Goal: Task Accomplishment & Management: Manage account settings

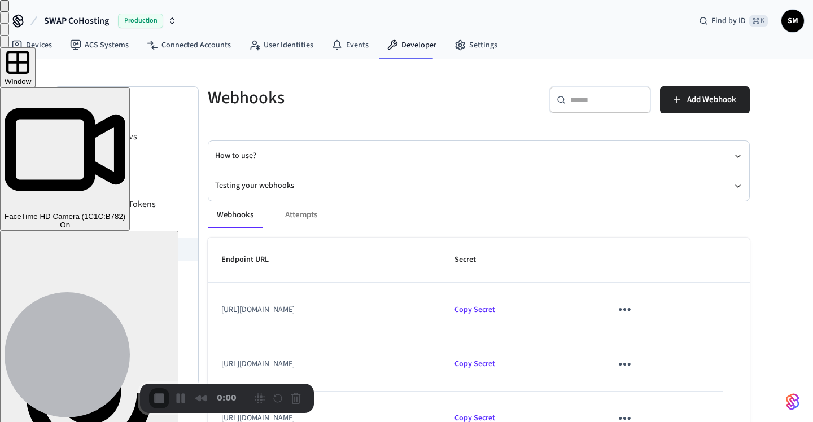
click at [9, 12] on button "Close" at bounding box center [4, 6] width 9 height 12
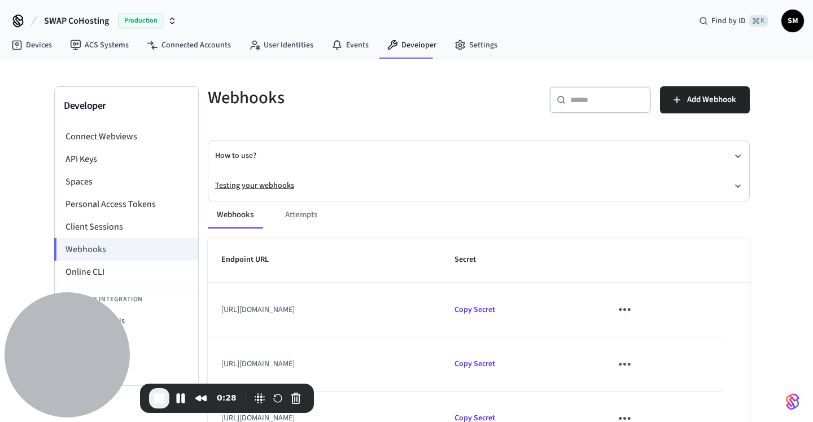
scroll to position [13, 0]
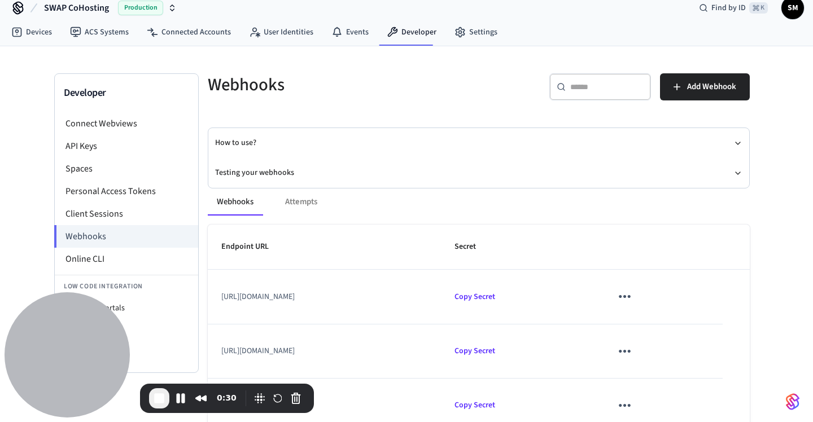
click at [758, 248] on div "Webhooks ​ ​ Add Webhook How to use? Testing your webhooks Webhooks Attempts En…" at bounding box center [479, 272] width 560 height 398
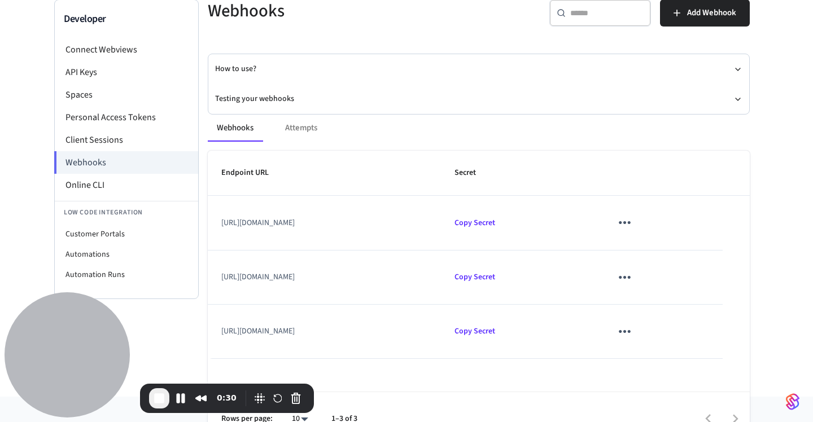
scroll to position [89, 0]
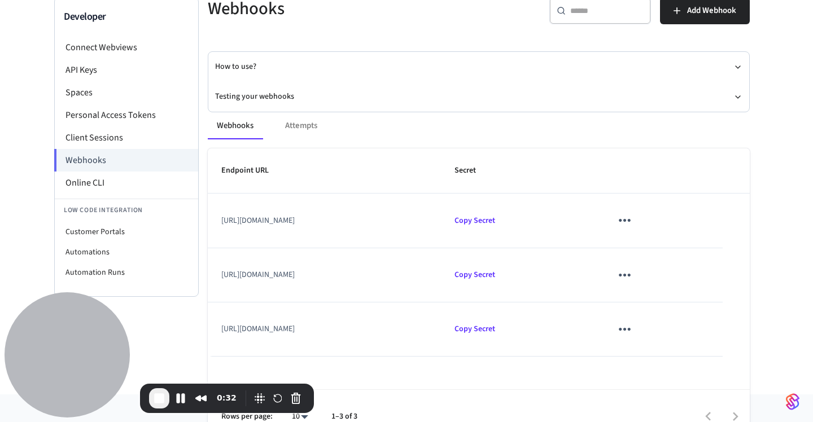
click at [634, 273] on icon "sticky table" at bounding box center [625, 276] width 18 height 18
click at [703, 312] on li "Edit" at bounding box center [695, 309] width 54 height 30
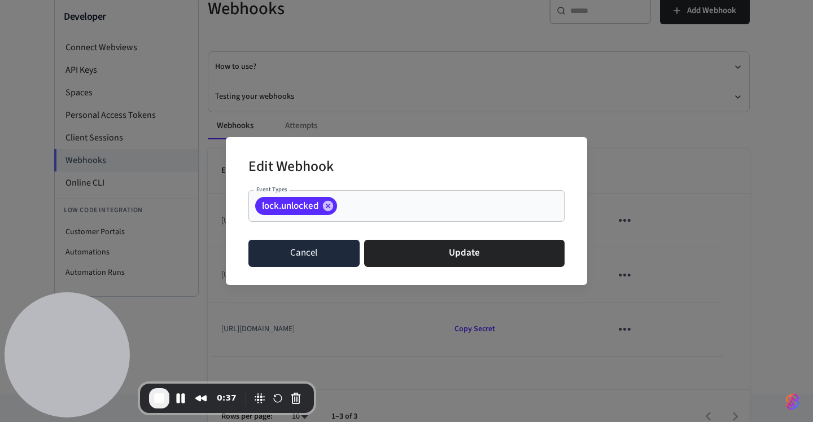
click at [302, 246] on button "Cancel" at bounding box center [303, 253] width 111 height 27
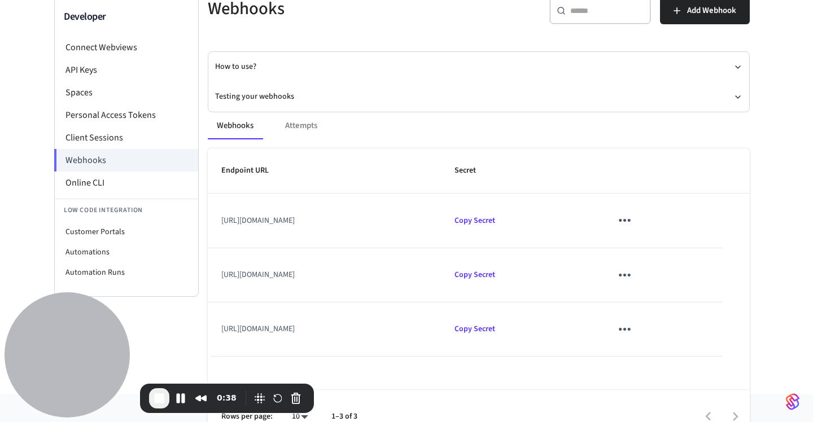
click at [790, 211] on div "Developer Connect Webviews API Keys Spaces Personal Access Tokens Client Sessio…" at bounding box center [406, 182] width 813 height 425
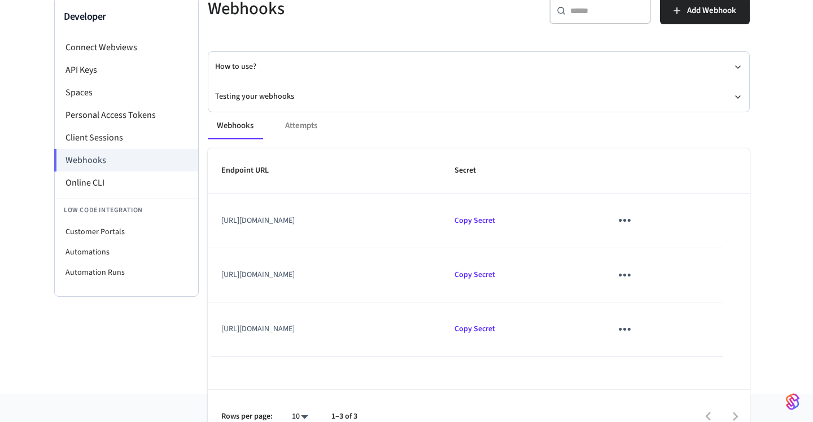
click at [792, 337] on div "Developer Connect Webviews API Keys Spaces Personal Access Tokens Client Sessio…" at bounding box center [406, 182] width 813 height 425
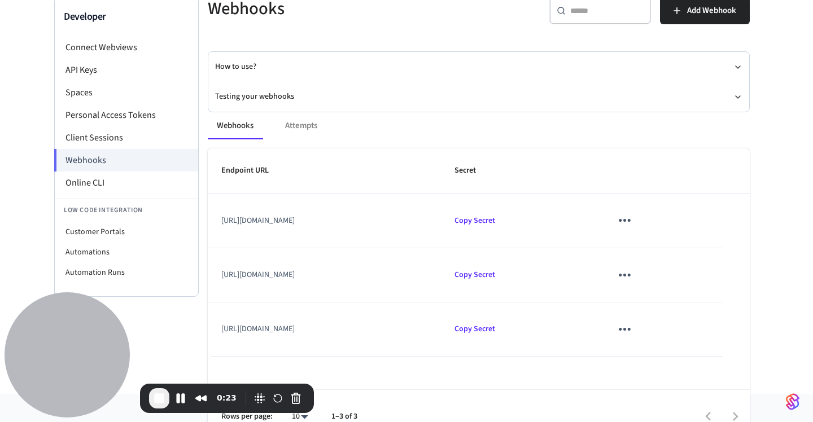
click at [634, 333] on icon "sticky table" at bounding box center [625, 330] width 18 height 18
click at [692, 354] on li "Edit" at bounding box center [695, 359] width 54 height 30
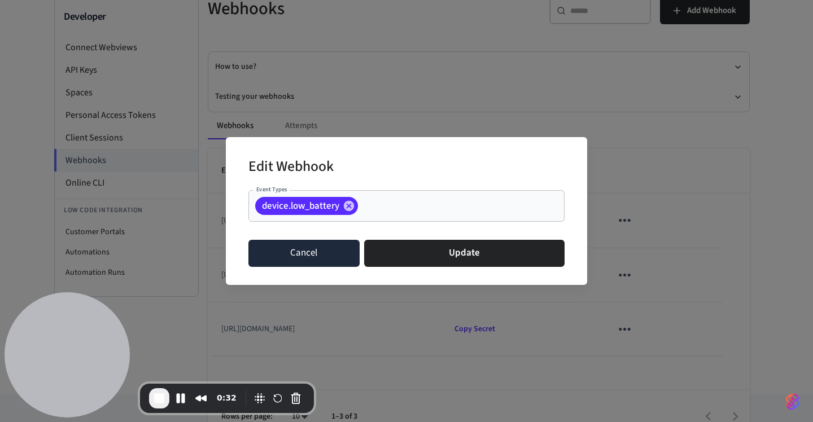
click at [310, 262] on button "Cancel" at bounding box center [303, 253] width 111 height 27
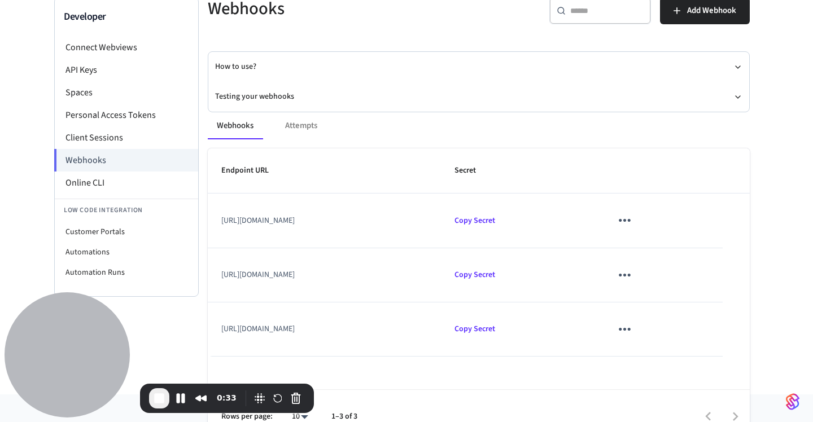
click at [773, 336] on div "Developer Connect Webviews API Keys Spaces Personal Access Tokens Client Sessio…" at bounding box center [406, 182] width 813 height 425
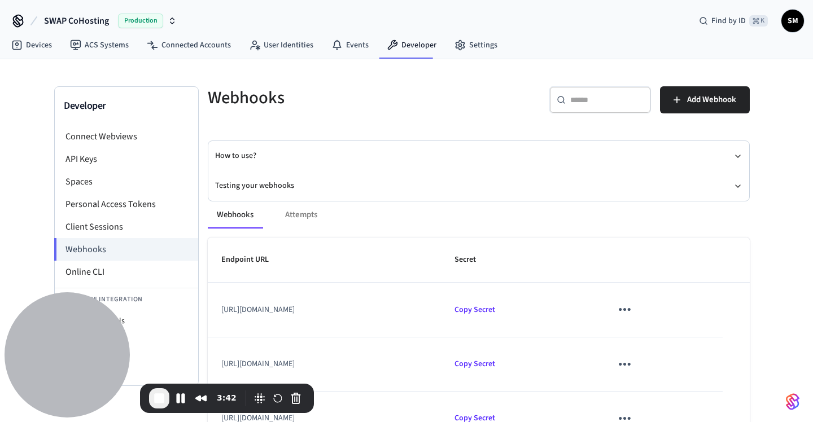
click at [787, 268] on div "Developer Connect Webviews API Keys Spaces Personal Access Tokens Client Sessio…" at bounding box center [406, 271] width 813 height 425
click at [2, 42] on div "Devices ACS Systems Connected Accounts User Identities Events Developer Settings" at bounding box center [406, 46] width 813 height 27
click at [16, 43] on icon at bounding box center [16, 45] width 11 height 11
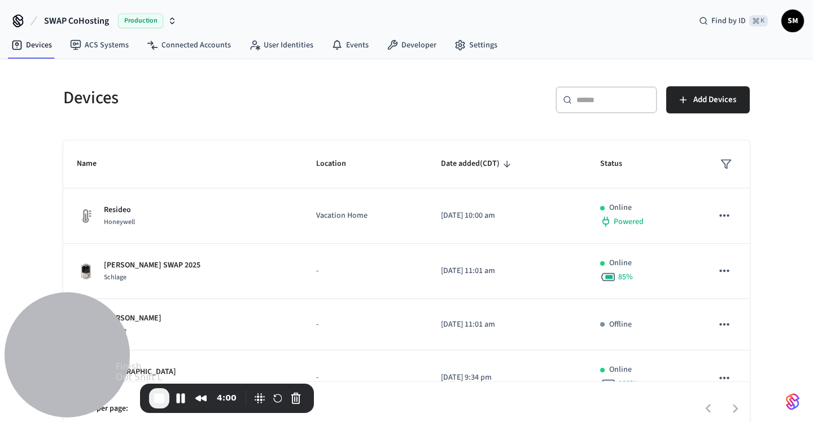
click at [163, 396] on span "End Recording" at bounding box center [159, 399] width 14 height 14
